Goal: Task Accomplishment & Management: Complete application form

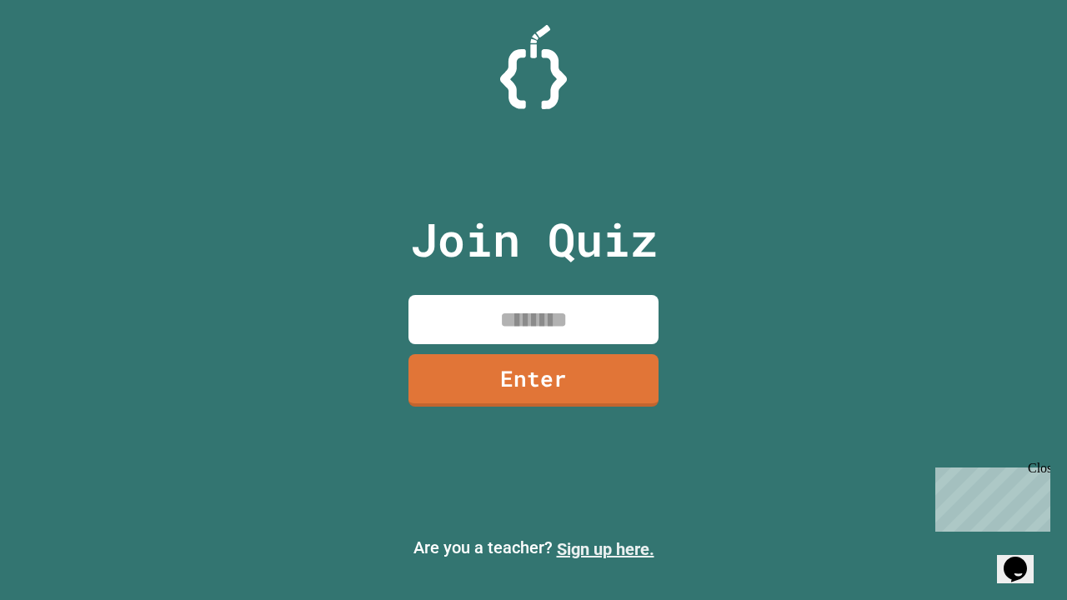
click at [605, 549] on link "Sign up here." at bounding box center [606, 549] width 98 height 20
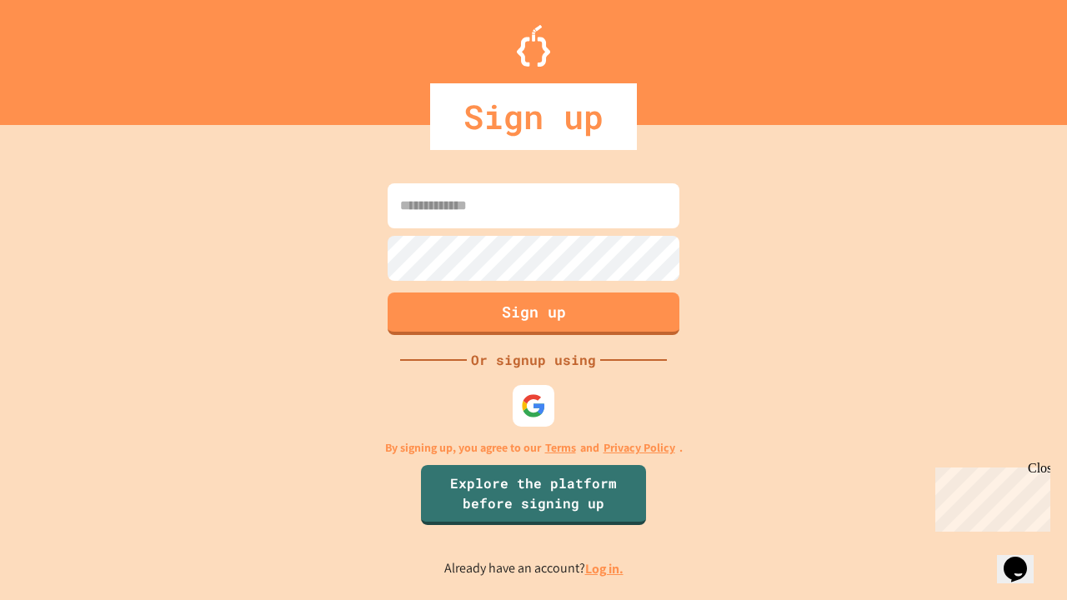
click at [605, 569] on link "Log in." at bounding box center [604, 569] width 38 height 18
